Goal: Task Accomplishment & Management: Use online tool/utility

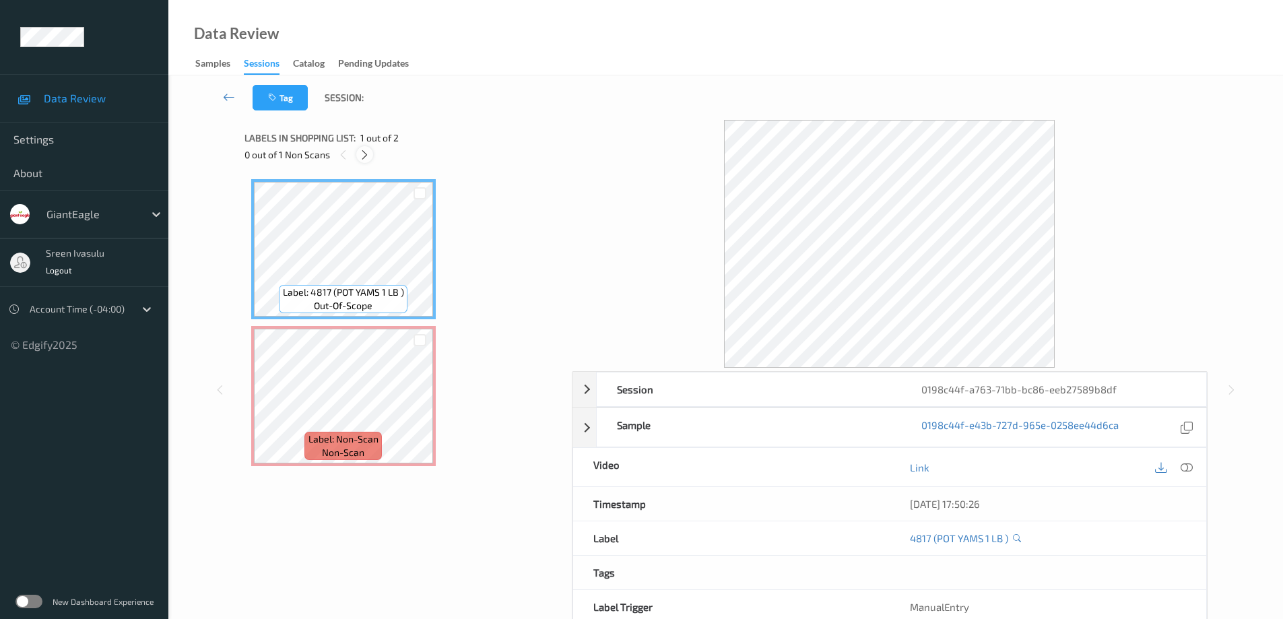
click at [359, 158] on icon at bounding box center [364, 155] width 11 height 12
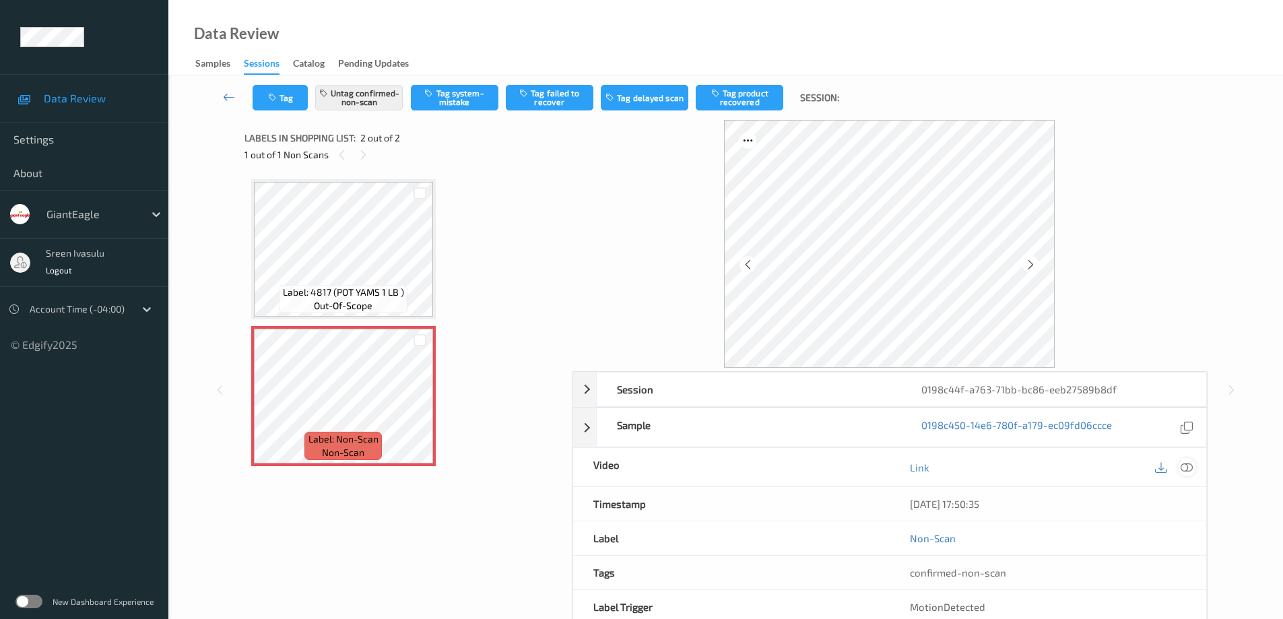
click at [1190, 467] on icon at bounding box center [1186, 466] width 12 height 12
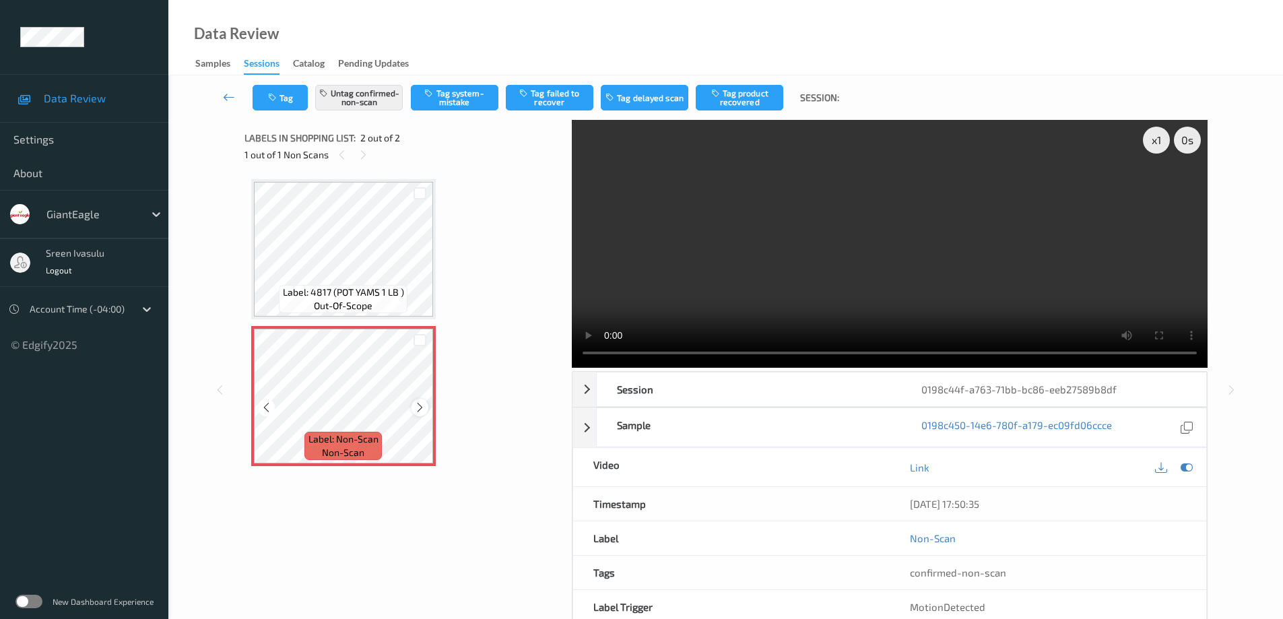
click at [421, 407] on icon at bounding box center [419, 407] width 11 height 12
drag, startPoint x: 337, startPoint y: 290, endPoint x: 402, endPoint y: 299, distance: 65.9
click at [402, 299] on span "Label: 4817 (POT YAMS 1 LB )" at bounding box center [343, 291] width 121 height 13
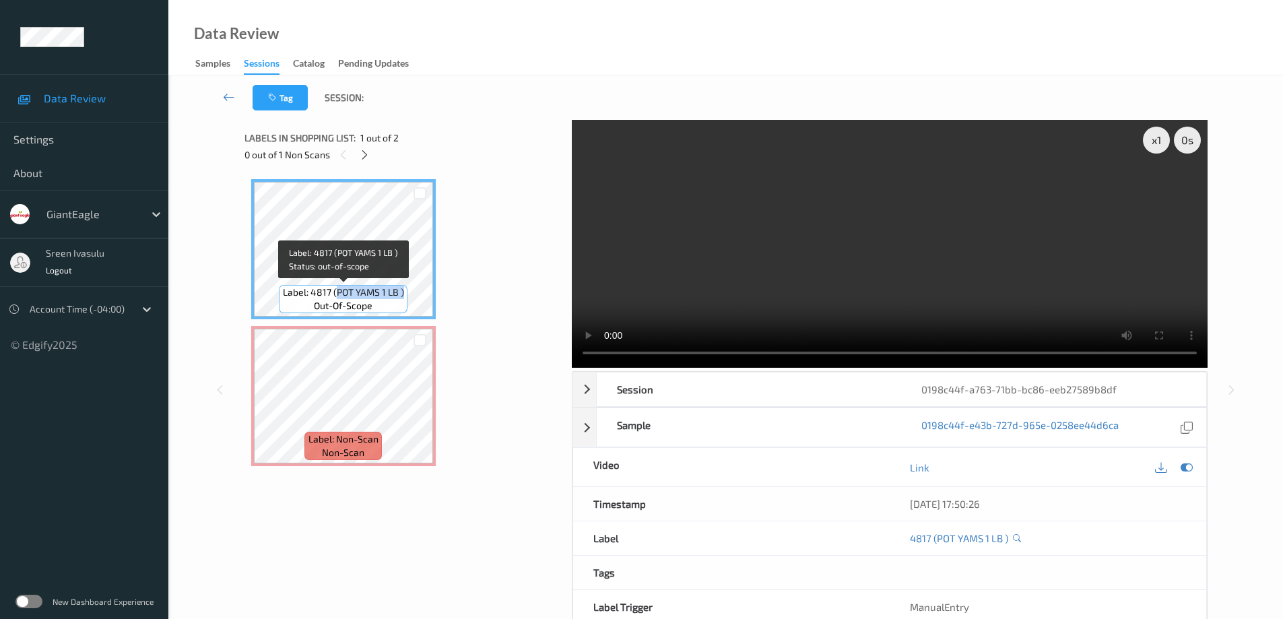
copy span "POT YAMS 1 LB )"
click at [364, 155] on icon at bounding box center [364, 155] width 11 height 12
